Goal: Find specific page/section: Find specific page/section

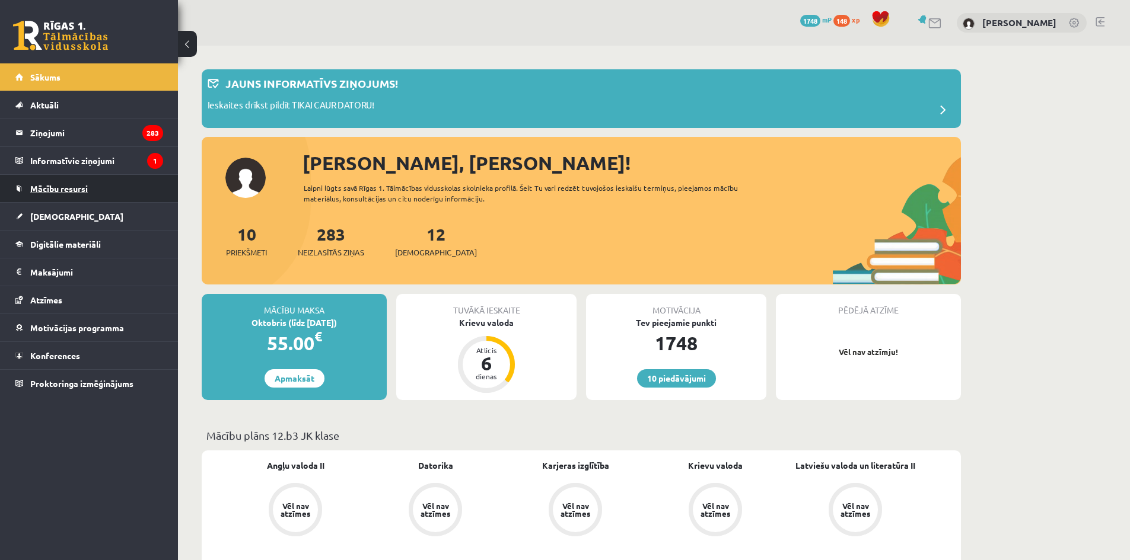
click at [84, 194] on link "Mācību resursi" at bounding box center [89, 188] width 148 height 27
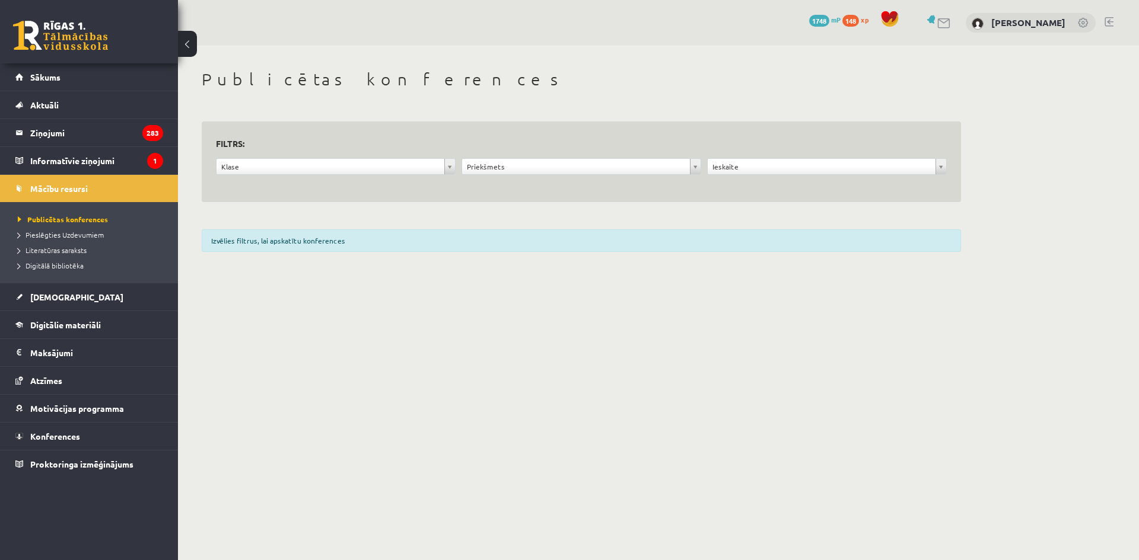
click at [518, 156] on form "**********" at bounding box center [581, 162] width 731 height 53
click at [519, 158] on form "**********" at bounding box center [581, 162] width 731 height 53
